Goal: Transaction & Acquisition: Purchase product/service

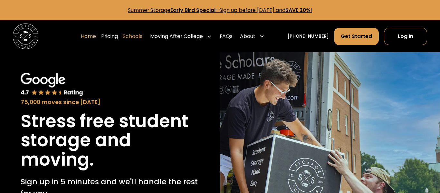
click at [139, 34] on link "Schools" at bounding box center [133, 36] width 20 height 18
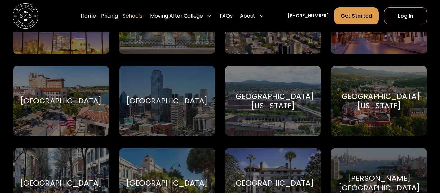
scroll to position [2660, 0]
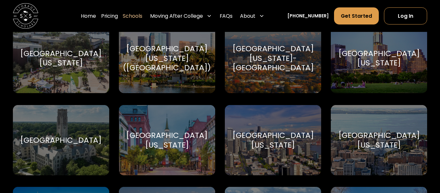
click at [139, 38] on div "[GEOGRAPHIC_DATA][US_STATE] (USC) [GEOGRAPHIC_DATA][US_STATE]" at bounding box center [167, 58] width 96 height 70
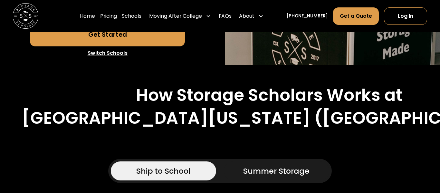
scroll to position [248, 0]
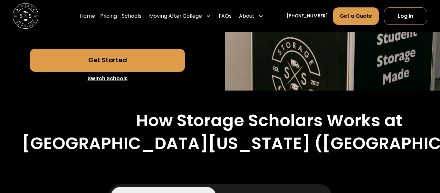
click at [129, 18] on div "Home Pricing Schools Moving After College Commercial Moving Post Grad Moving Ge…" at bounding box center [173, 16] width 186 height 18
click at [131, 17] on link "Schools" at bounding box center [132, 16] width 20 height 18
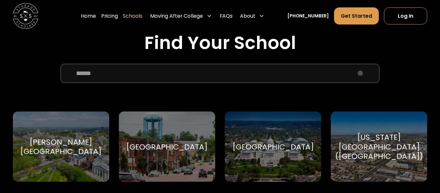
scroll to position [211, 0]
click at [149, 79] on input "School Select Form" at bounding box center [220, 73] width 319 height 19
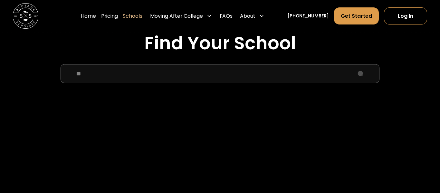
type input "*"
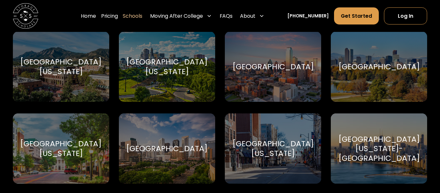
scroll to position [620, 0]
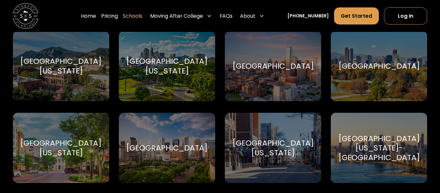
type input "**********"
click at [253, 71] on div "[GEOGRAPHIC_DATA]" at bounding box center [273, 66] width 81 height 10
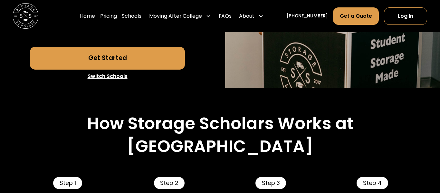
click at [154, 70] on link "Get Started" at bounding box center [107, 58] width 155 height 23
